Goal: Transaction & Acquisition: Purchase product/service

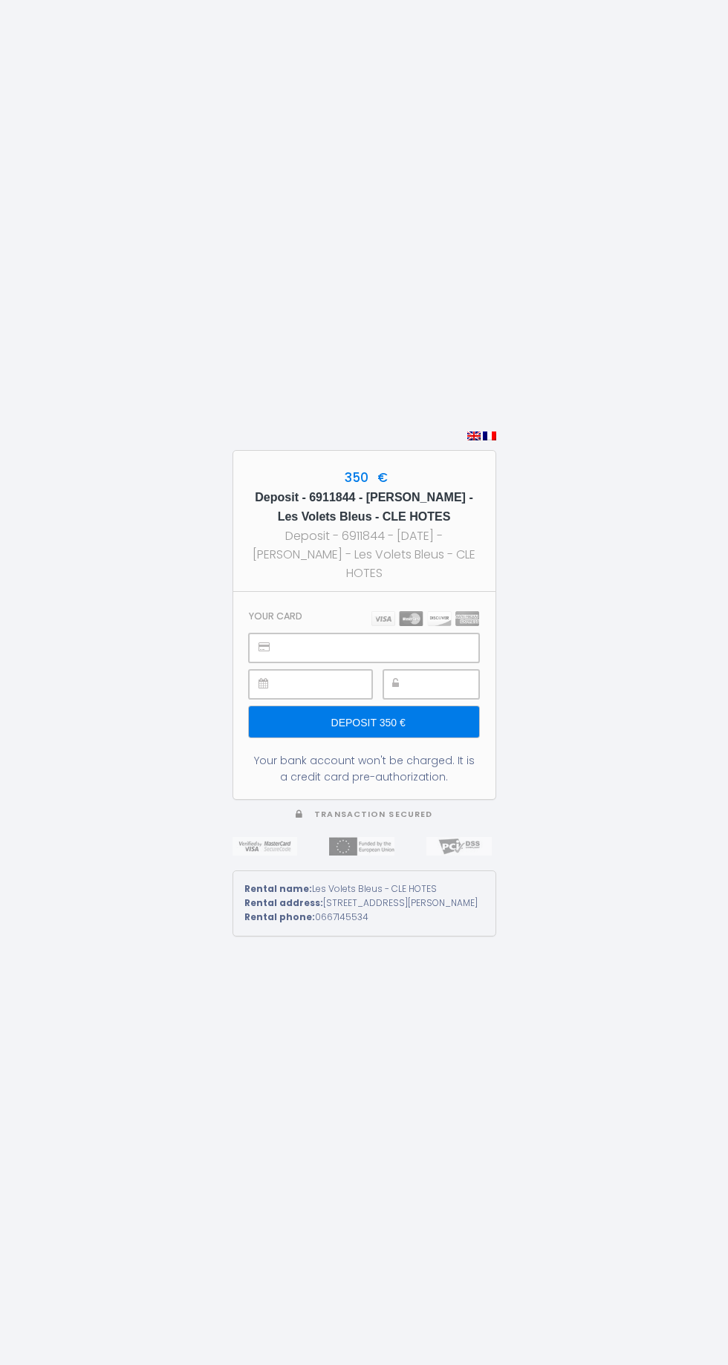
click at [382, 737] on input "Deposit 350 €" at bounding box center [363, 721] width 229 height 31
click at [351, 737] on input "Deposit 350 €" at bounding box center [363, 721] width 229 height 31
click at [377, 582] on div "Deposit - 6911844 - [DATE] - [PERSON_NAME] - Les Volets Bleus - CLE HOTES" at bounding box center [364, 554] width 235 height 56
click at [331, 737] on input "Deposit 350 €" at bounding box center [363, 721] width 229 height 31
